Goal: Find specific page/section: Find specific page/section

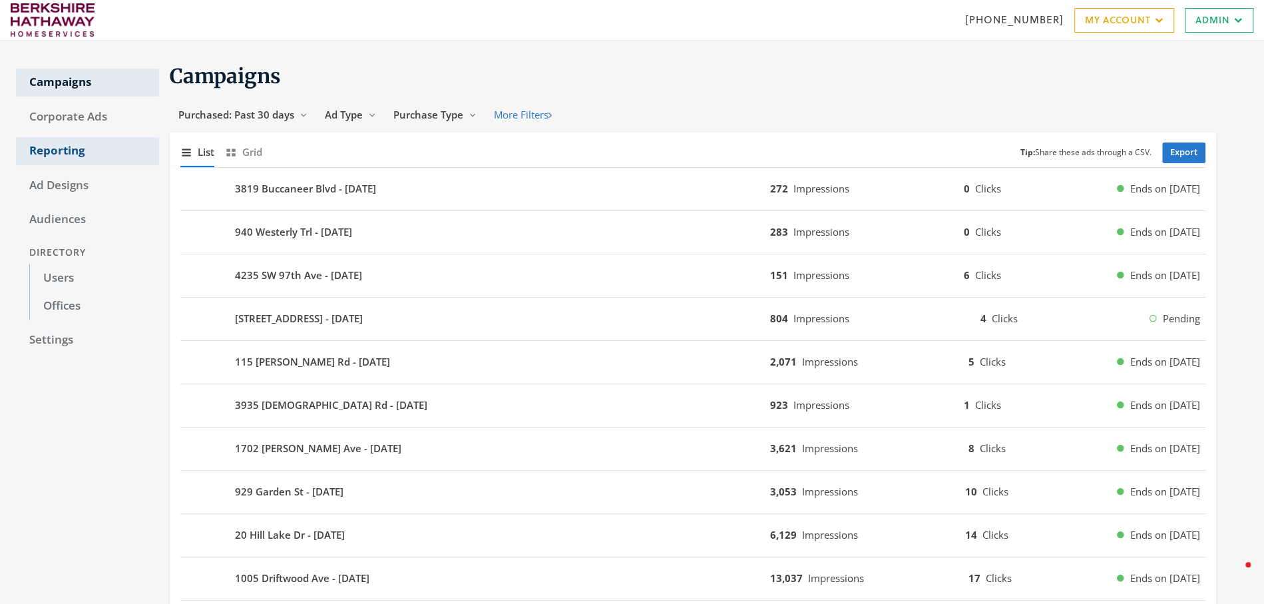
click at [65, 148] on link "Reporting" at bounding box center [87, 151] width 143 height 28
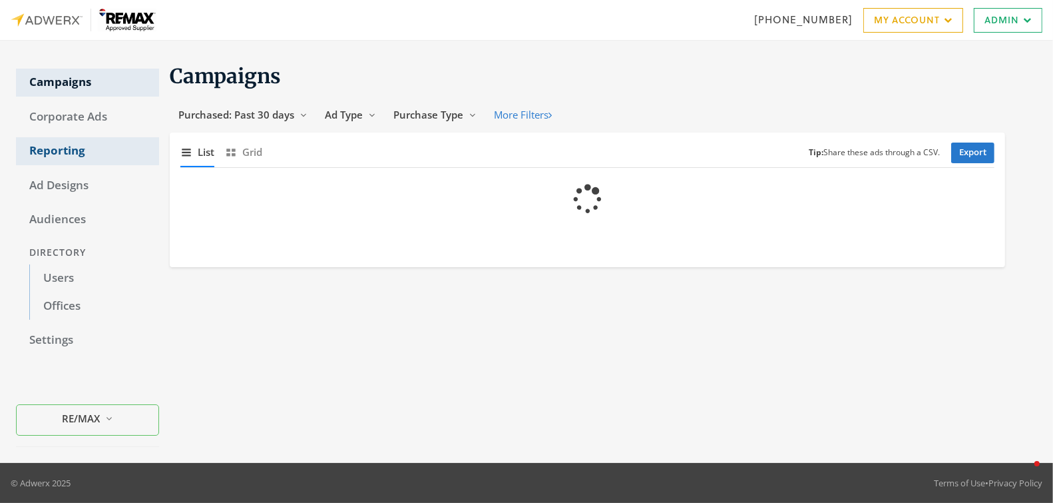
click at [69, 143] on link "Reporting" at bounding box center [87, 151] width 143 height 28
